Goal: Navigation & Orientation: Find specific page/section

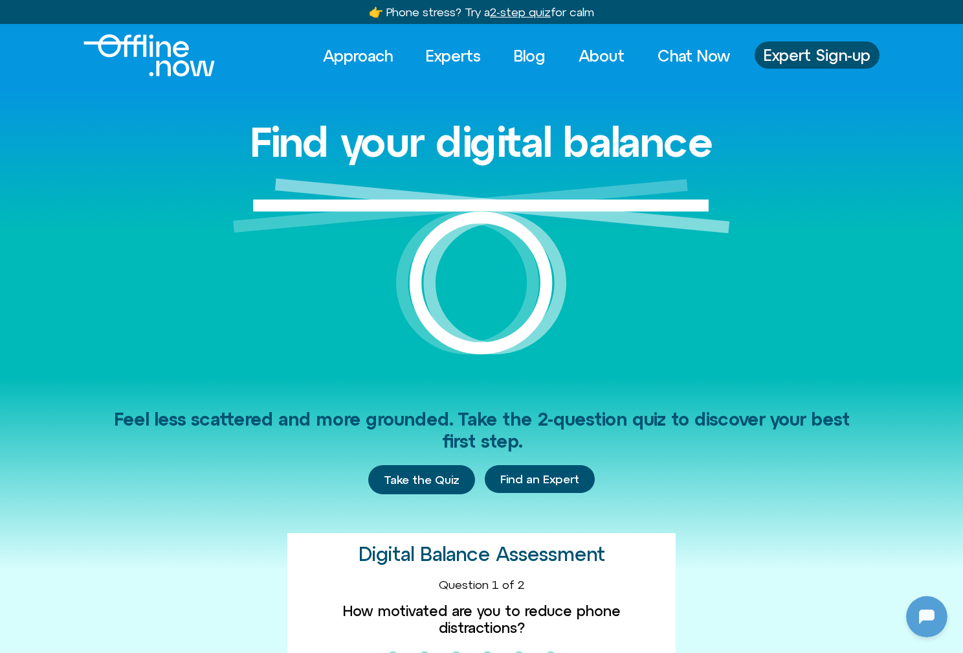
scroll to position [353, 0]
click at [441, 57] on link "Experts" at bounding box center [453, 55] width 78 height 28
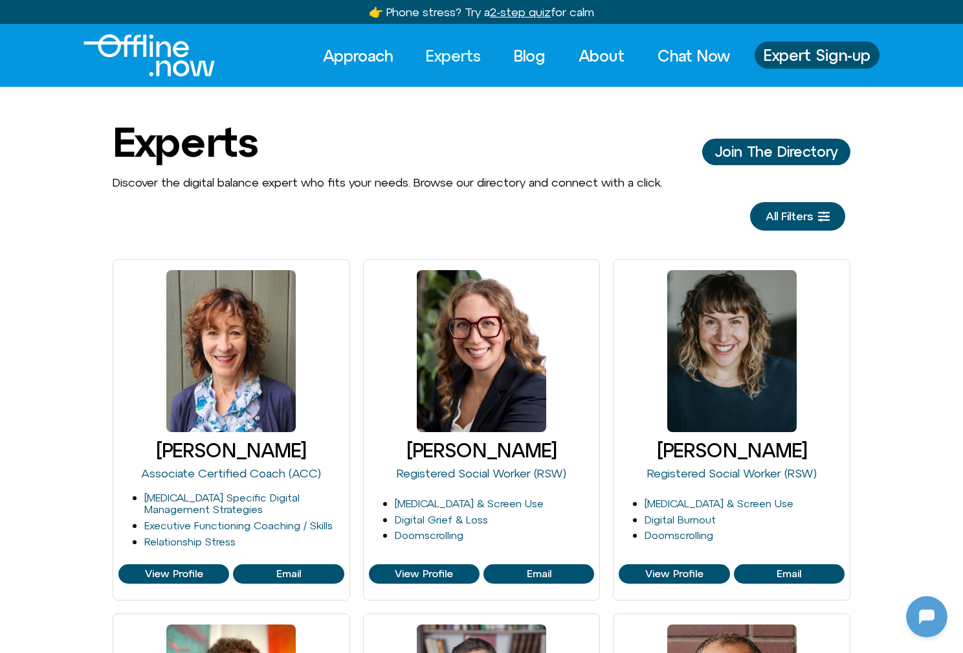
scroll to position [353, 0]
click at [523, 58] on link "Blog" at bounding box center [529, 55] width 55 height 28
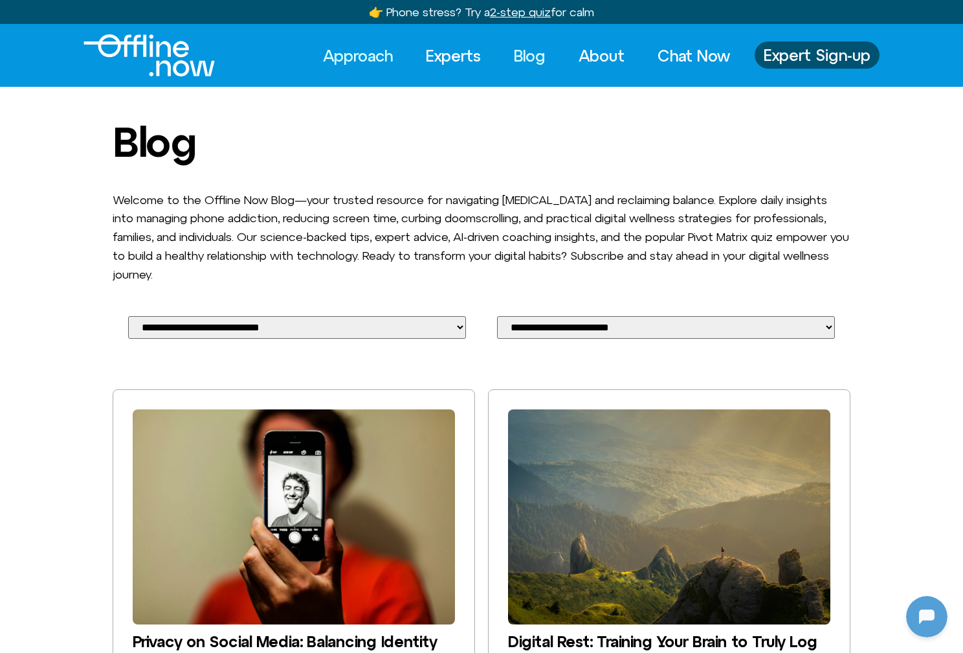
click at [336, 63] on link "Approach" at bounding box center [357, 55] width 93 height 28
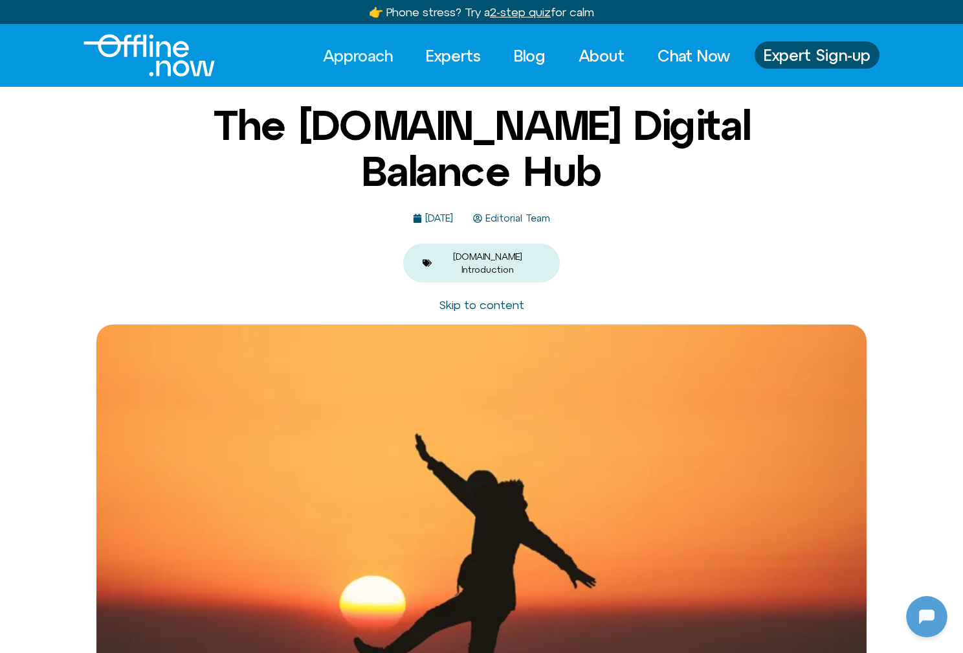
scroll to position [353, 0]
